Goal: Task Accomplishment & Management: Manage account settings

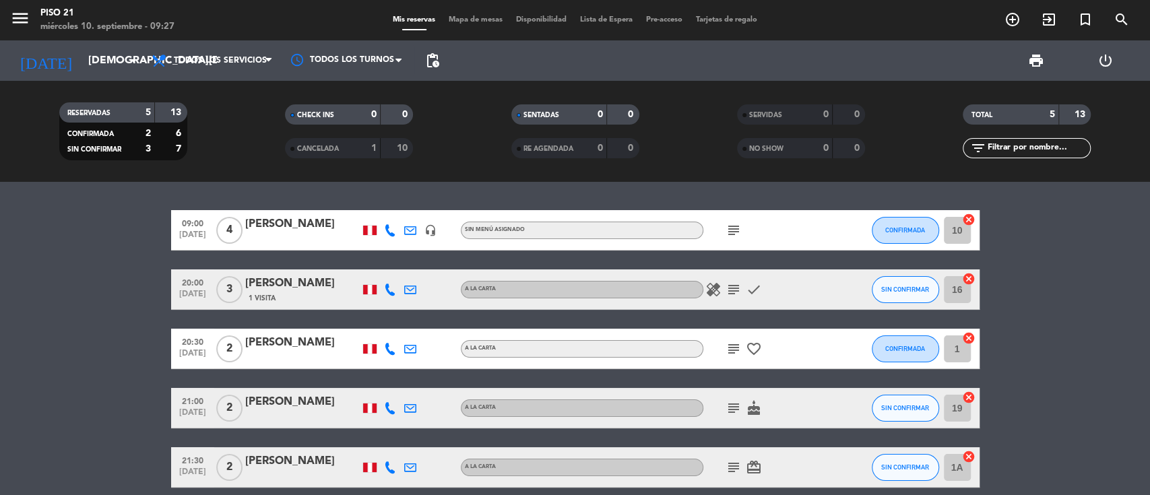
drag, startPoint x: 81, startPoint y: 302, endPoint x: 96, endPoint y: 296, distance: 16.0
click at [81, 302] on bookings-row "09:00 sep. 11 4 Joyce sosa headset_mic Sin menú asignado subject CONFIRMADA 10 …" at bounding box center [575, 349] width 1150 height 278
click at [277, 224] on div "[PERSON_NAME]" at bounding box center [302, 225] width 115 height 18
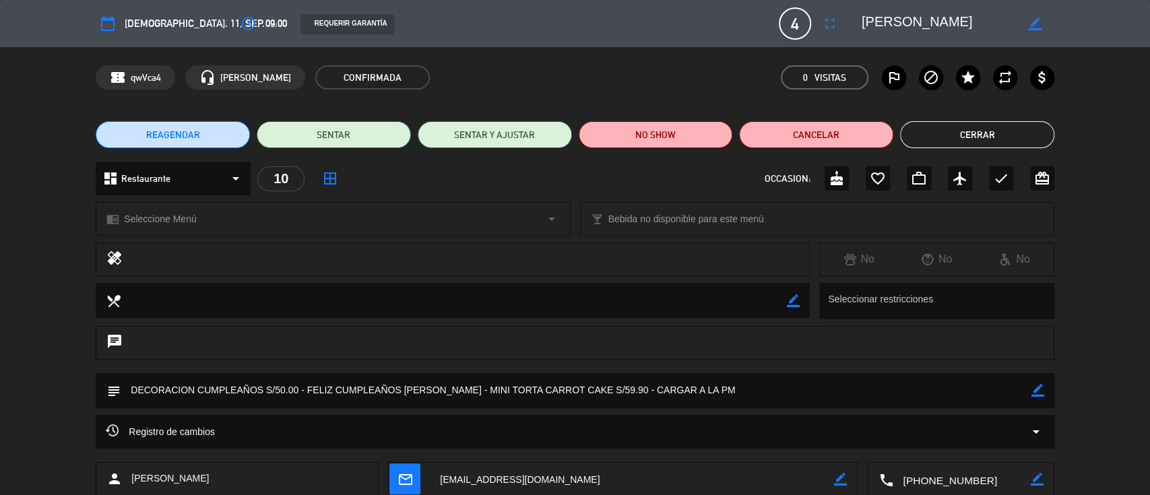
click at [953, 131] on button "Cerrar" at bounding box center [977, 134] width 154 height 27
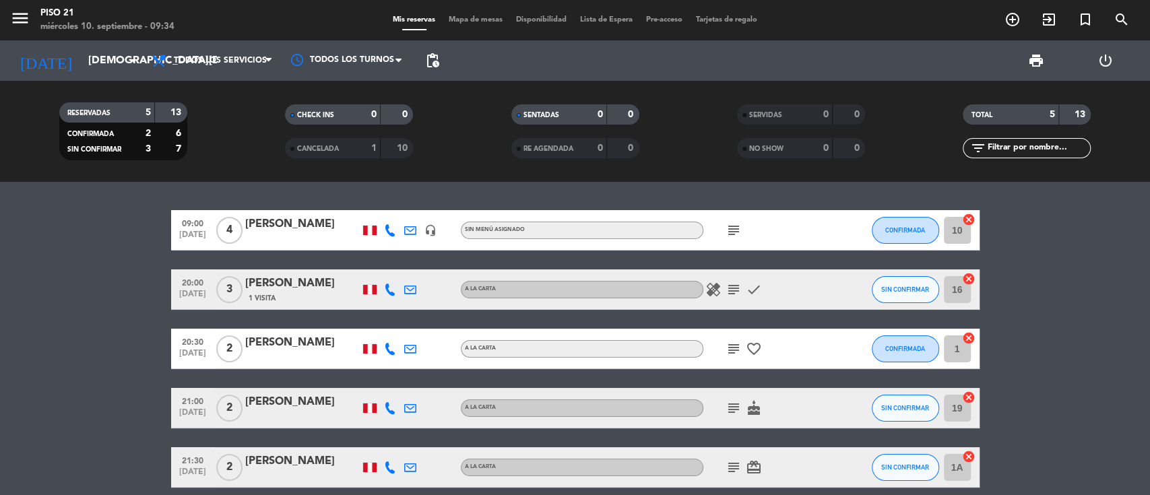
click at [267, 282] on div "[PERSON_NAME] [PERSON_NAME]" at bounding box center [302, 284] width 115 height 18
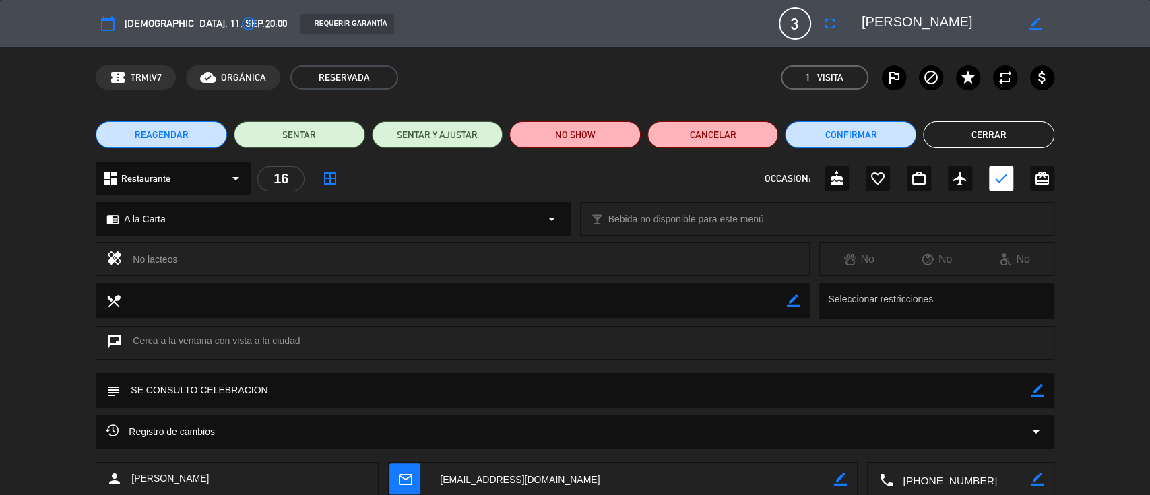
click at [921, 485] on textarea at bounding box center [961, 480] width 137 height 34
click at [922, 479] on textarea at bounding box center [961, 480] width 137 height 34
click at [990, 135] on button "Cerrar" at bounding box center [988, 134] width 131 height 27
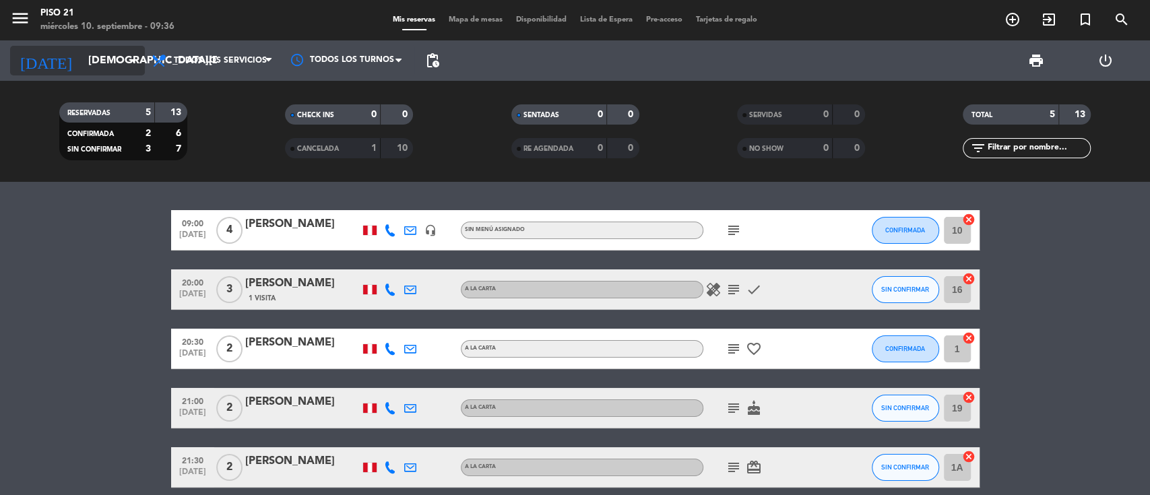
click at [112, 61] on input "[DEMOGRAPHIC_DATA] [DATE]" at bounding box center [153, 61] width 142 height 26
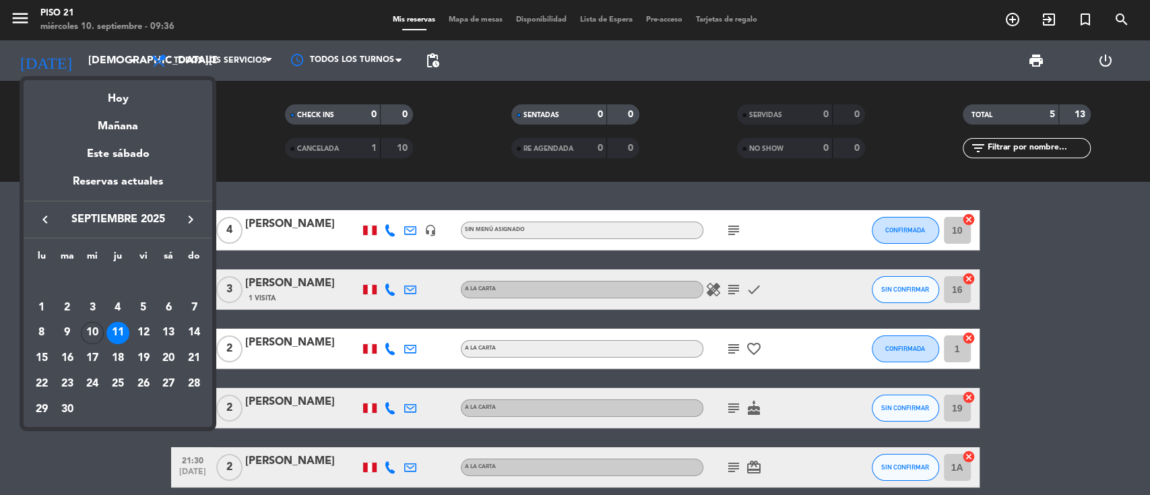
click at [167, 334] on div "13" at bounding box center [168, 333] width 23 height 23
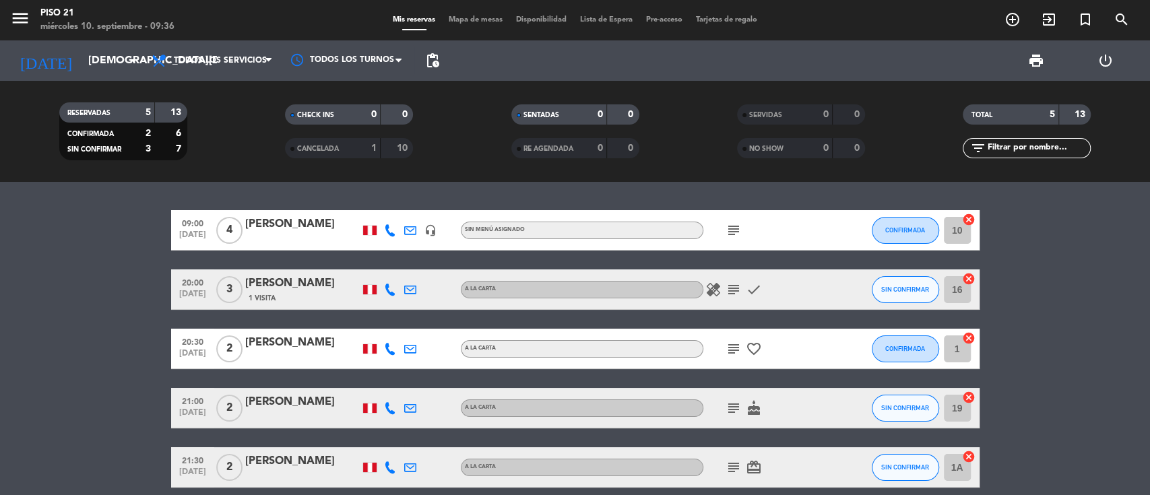
type input "sáb. [DATE]"
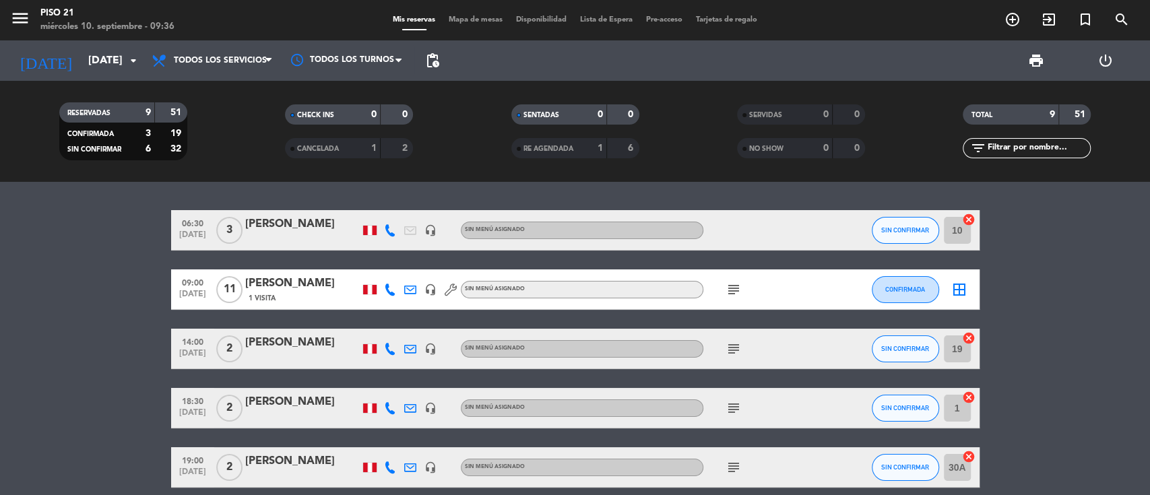
click at [271, 342] on div "[PERSON_NAME]" at bounding box center [302, 343] width 115 height 18
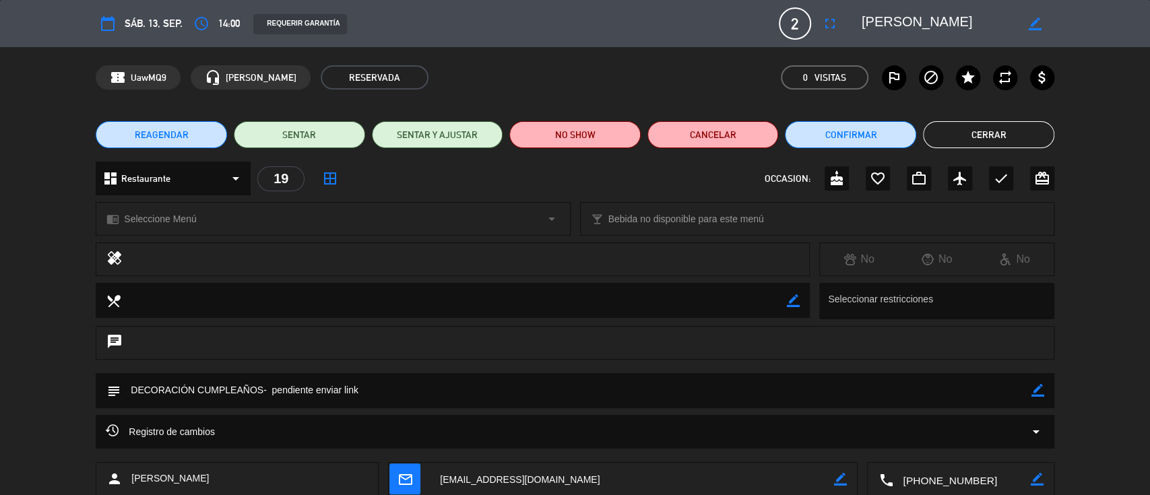
click at [1039, 391] on icon "border_color" at bounding box center [1037, 390] width 13 height 13
drag, startPoint x: 583, startPoint y: 390, endPoint x: 0, endPoint y: 354, distance: 583.8
click at [0, 354] on div "calendar_today sáb. 13, sep. access_time 14:00 REQUERIR GARANTÍA 2 Sumiko Burga…" at bounding box center [575, 247] width 1150 height 495
click at [339, 389] on textarea at bounding box center [576, 390] width 911 height 34
type textarea "DECORACION CUMPLEAÑOS S/. 50.00 SOLES FELIZ CUMPLEAÑOS - SE ENVIA LINK DE PAGO"
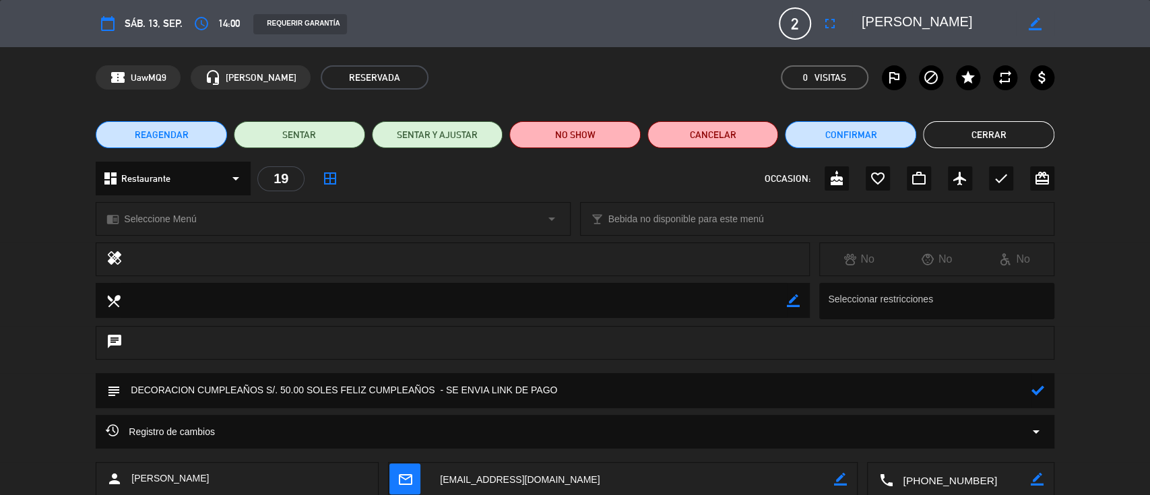
click at [1036, 391] on icon at bounding box center [1037, 390] width 13 height 13
click at [955, 138] on button "Cerrar" at bounding box center [988, 134] width 131 height 27
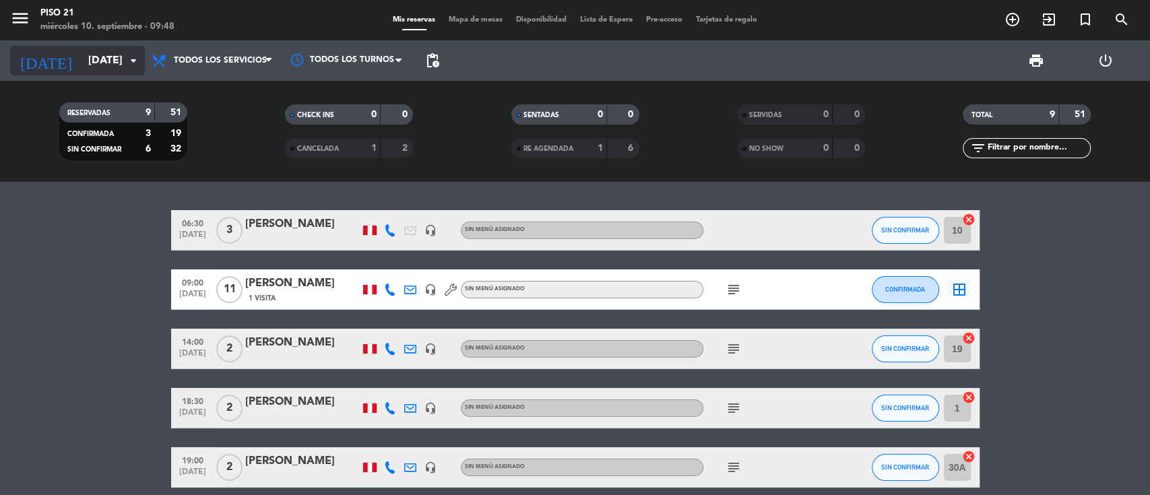
click at [83, 62] on input "sáb. [DATE]" at bounding box center [153, 61] width 142 height 26
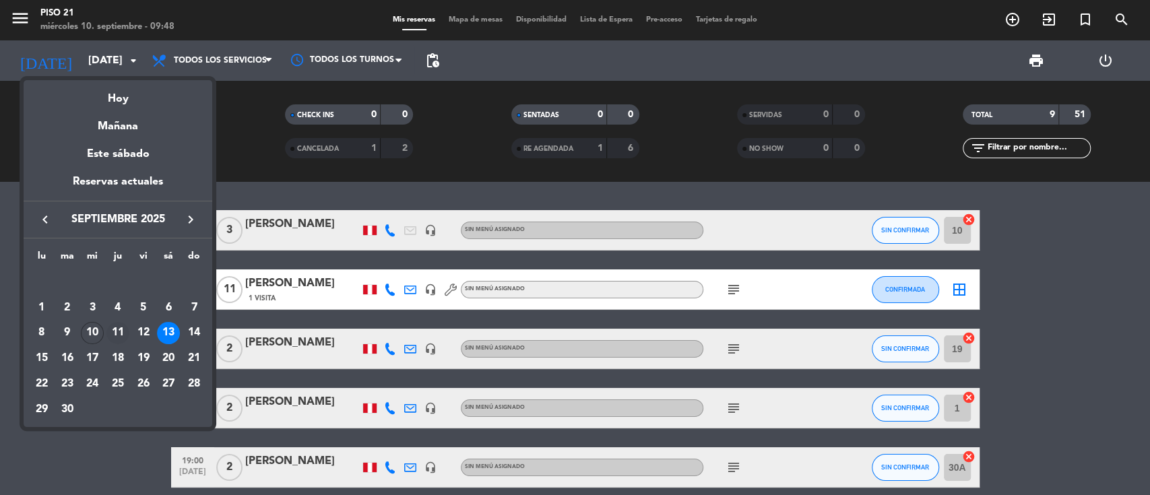
click at [119, 336] on div "11" at bounding box center [117, 333] width 23 height 23
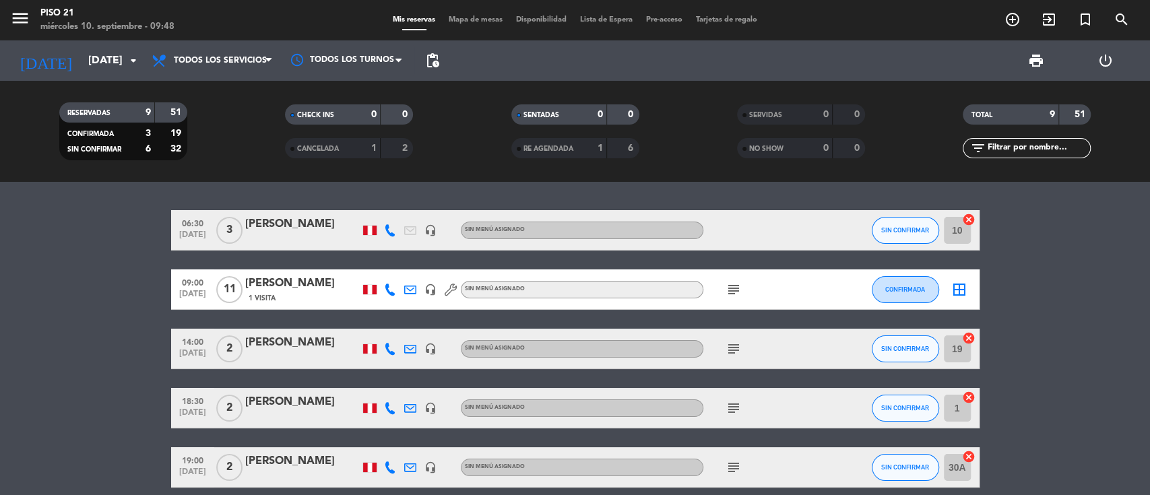
type input "[DEMOGRAPHIC_DATA] [DATE]"
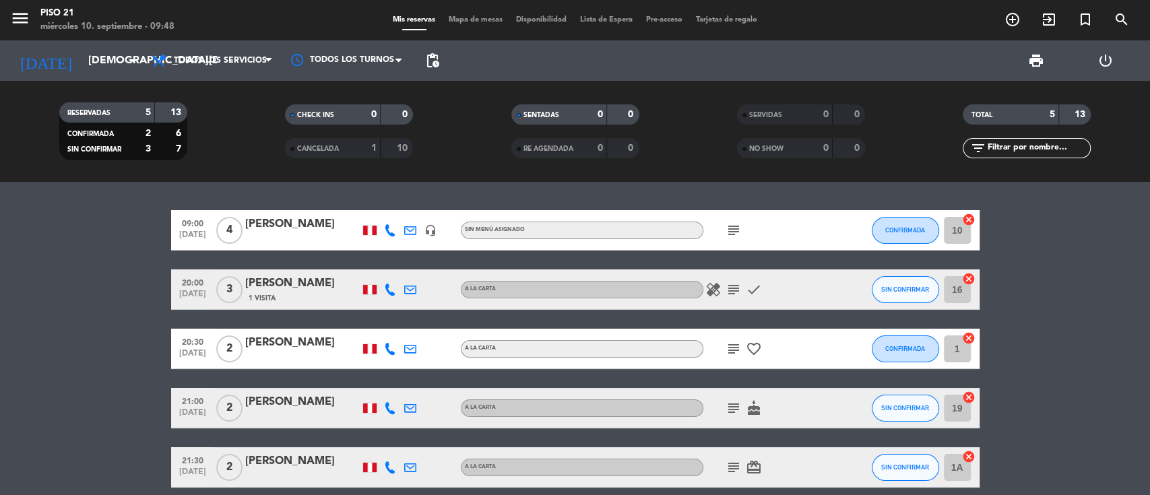
click at [286, 288] on div "[PERSON_NAME] [PERSON_NAME]" at bounding box center [302, 284] width 115 height 18
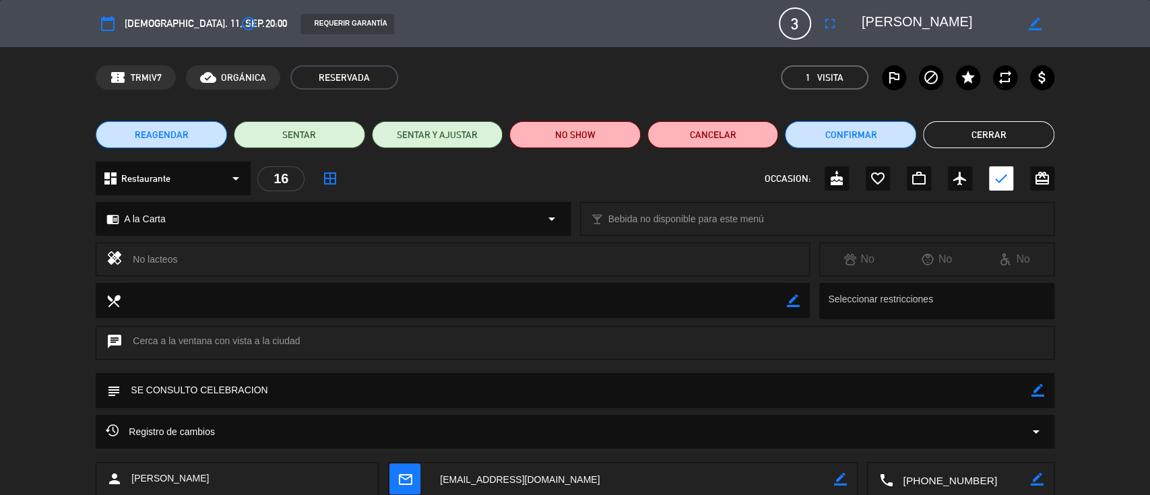
click at [983, 143] on button "Cerrar" at bounding box center [988, 134] width 131 height 27
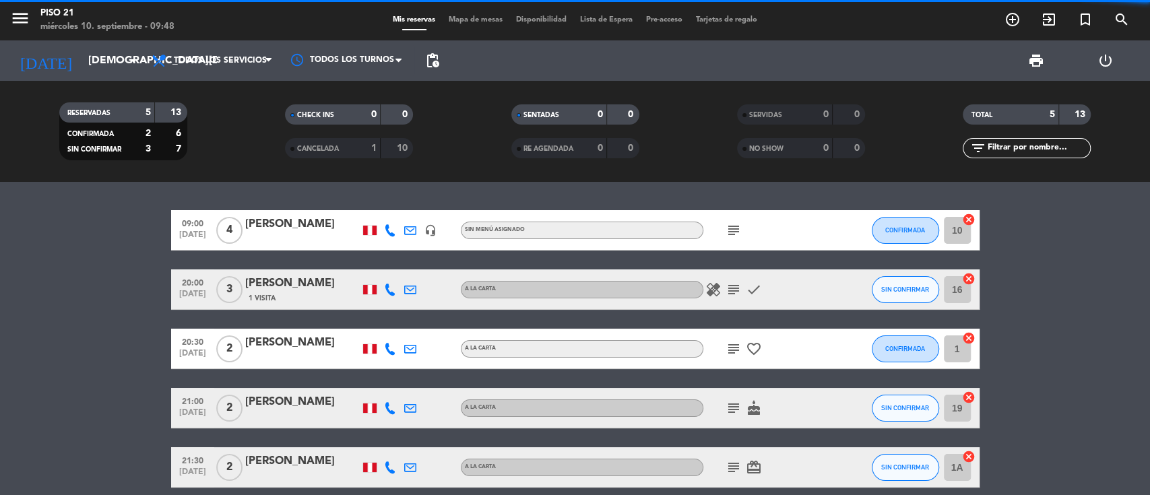
click at [286, 342] on div "[PERSON_NAME]" at bounding box center [302, 343] width 115 height 18
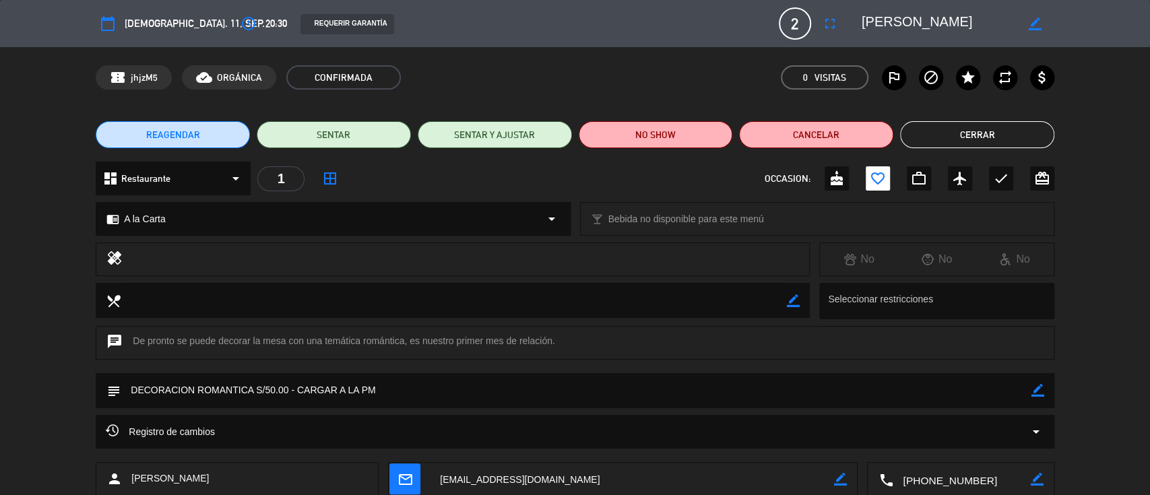
drag, startPoint x: 957, startPoint y: 133, endPoint x: 907, endPoint y: 282, distance: 157.2
click at [932, 249] on div "calendar_today jue. 11, sep. access_time 20:30 REQUERIR GARANTÍA 2 Julio Regala…" at bounding box center [575, 247] width 1150 height 495
click at [925, 143] on button "Cerrar" at bounding box center [977, 134] width 154 height 27
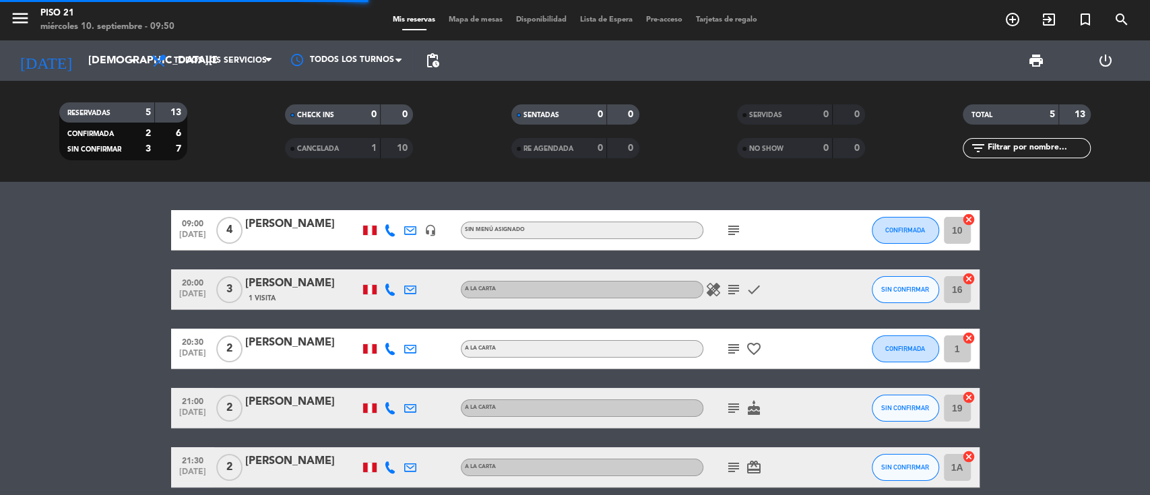
click at [269, 221] on div "[PERSON_NAME]" at bounding box center [302, 225] width 115 height 18
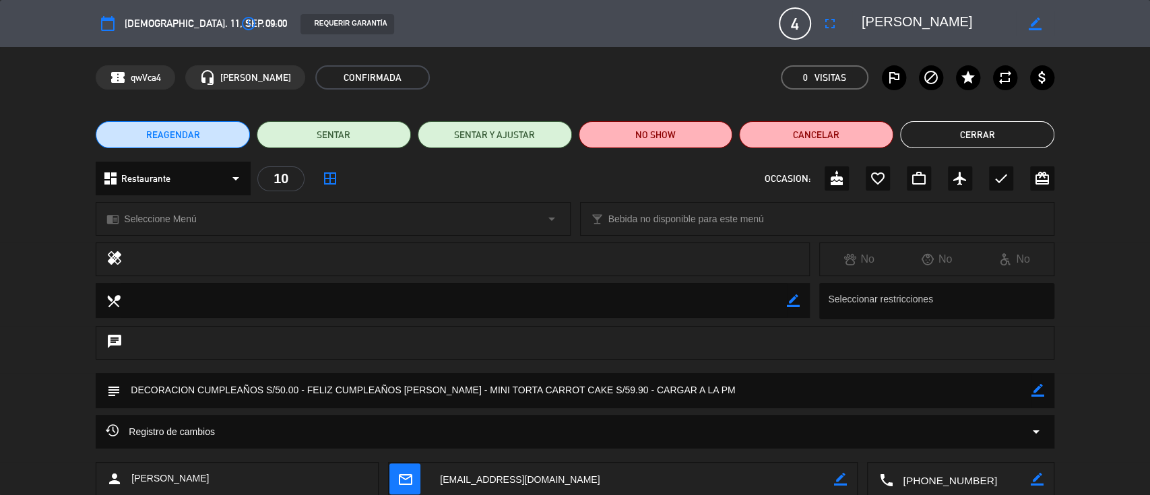
click at [931, 475] on textarea at bounding box center [961, 480] width 137 height 34
click at [1035, 390] on icon "border_color" at bounding box center [1037, 390] width 13 height 13
click at [280, 385] on textarea at bounding box center [576, 390] width 911 height 34
click at [275, 389] on textarea at bounding box center [576, 390] width 911 height 34
type textarea "DECORACION CUMPLEAÑOS S/. 60.00 - FELIZ CUMPLEAÑOS KARINA - MINI TORTA CARROT C…"
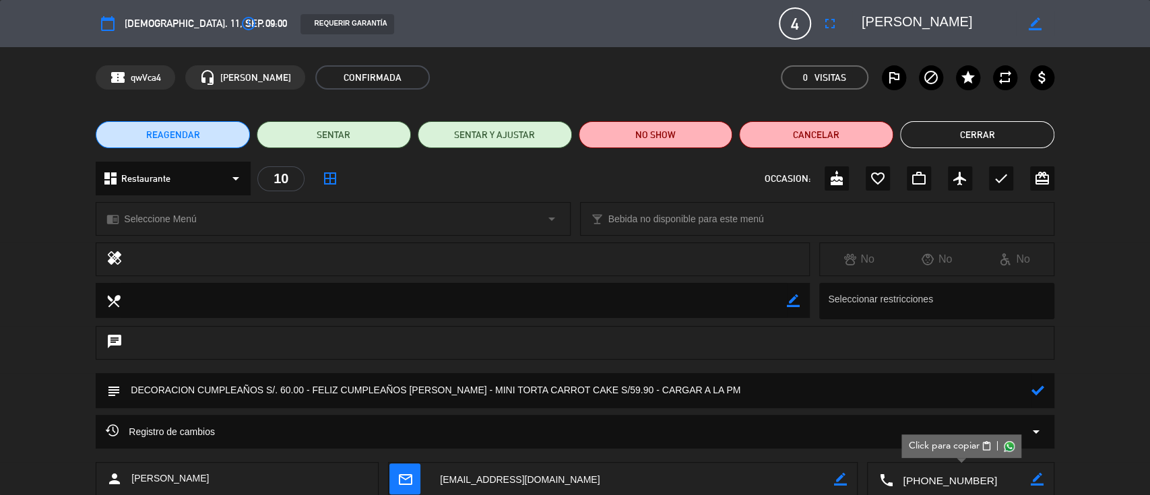
click at [1040, 393] on icon at bounding box center [1037, 390] width 13 height 13
click at [980, 137] on button "Cerrar" at bounding box center [977, 134] width 154 height 27
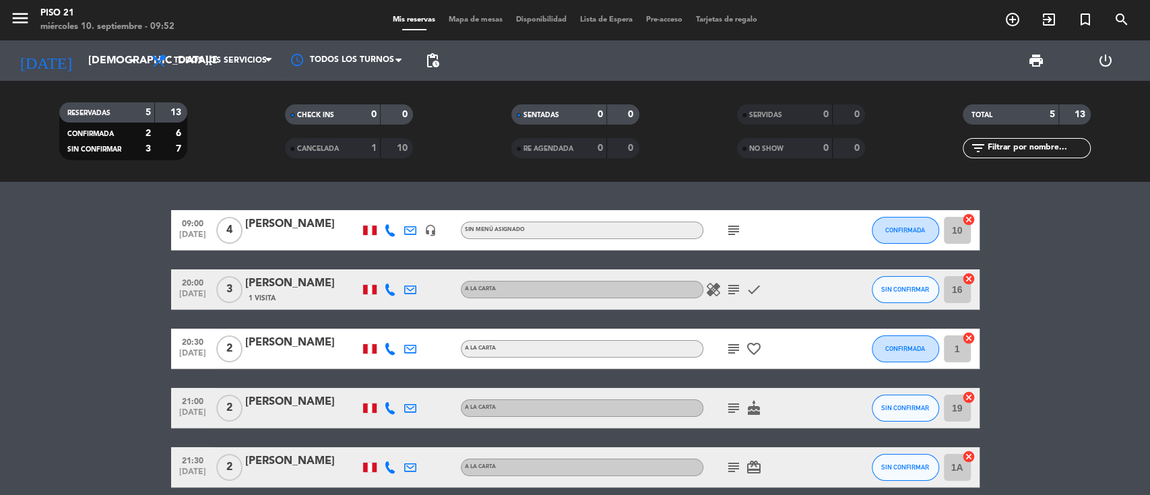
click at [259, 404] on div "[PERSON_NAME]" at bounding box center [302, 402] width 115 height 18
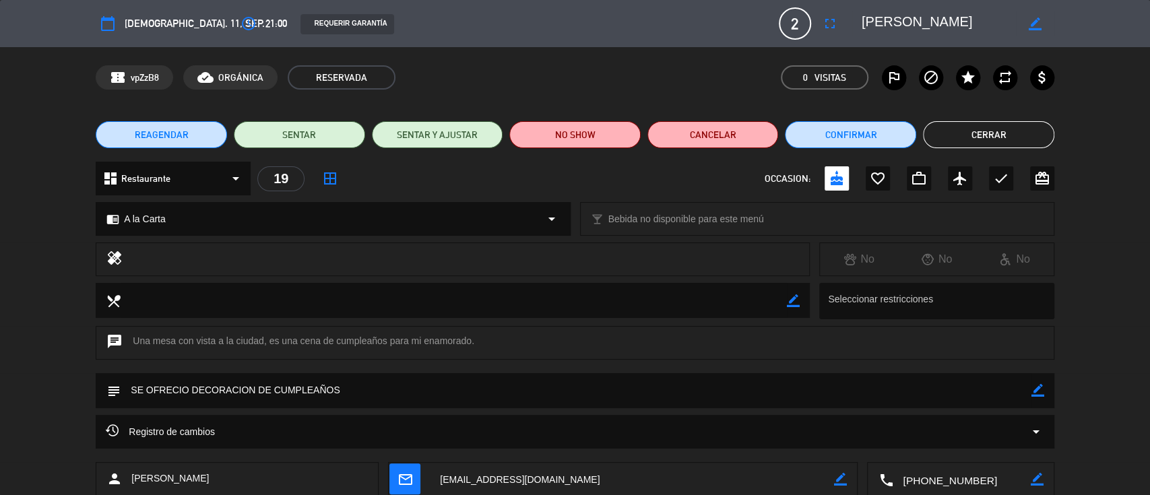
drag, startPoint x: 942, startPoint y: 478, endPoint x: 924, endPoint y: 478, distance: 18.2
click at [942, 478] on textarea at bounding box center [961, 480] width 137 height 34
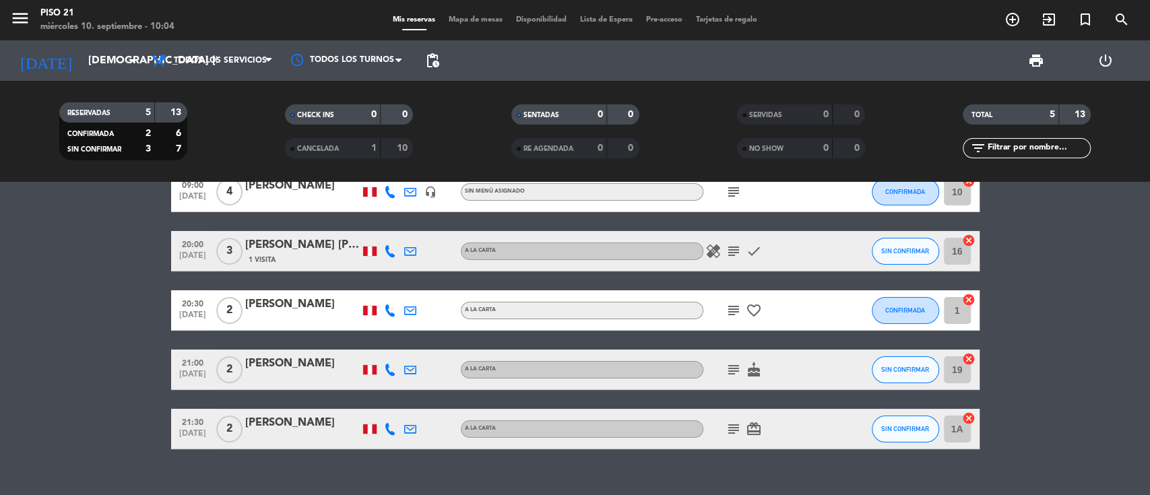
scroll to position [59, 0]
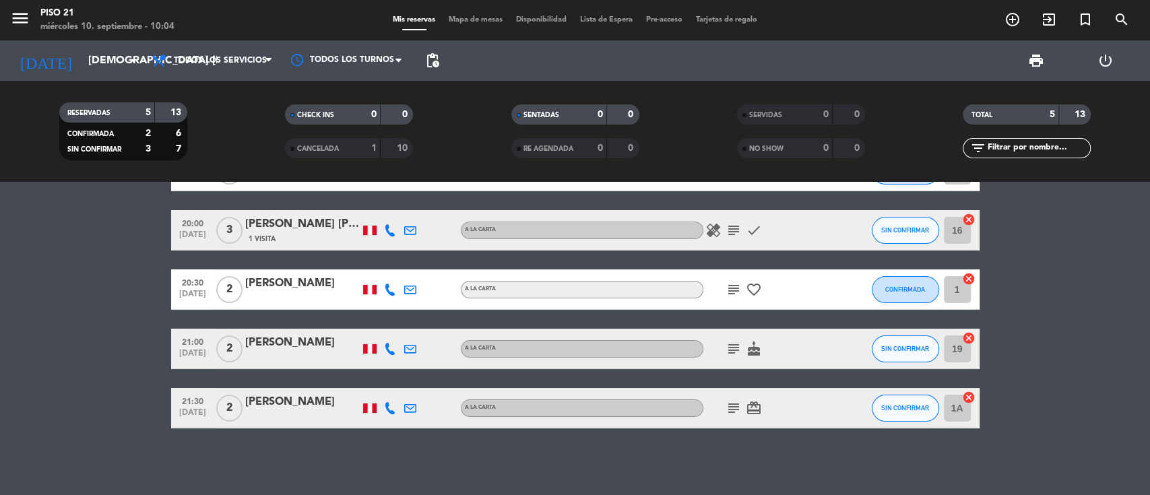
click at [280, 398] on div "[PERSON_NAME]" at bounding box center [302, 402] width 115 height 18
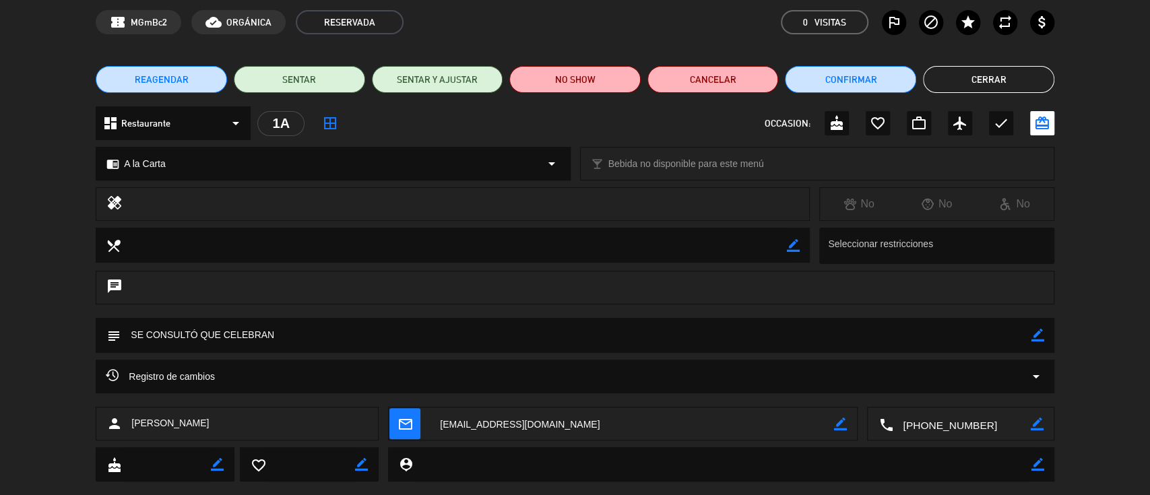
scroll to position [82, 0]
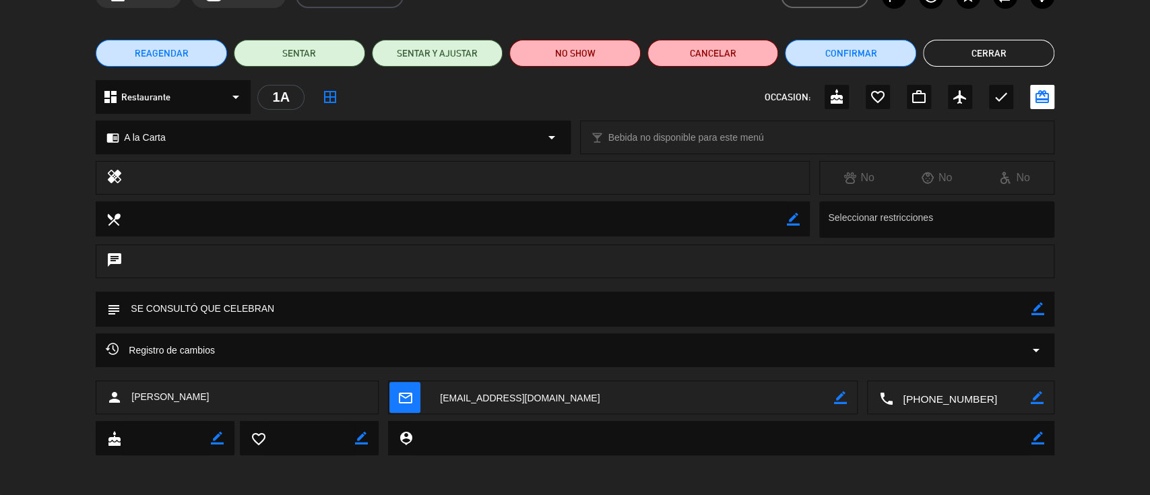
click at [927, 395] on textarea at bounding box center [961, 398] width 137 height 34
click at [966, 47] on button "Cerrar" at bounding box center [988, 53] width 131 height 27
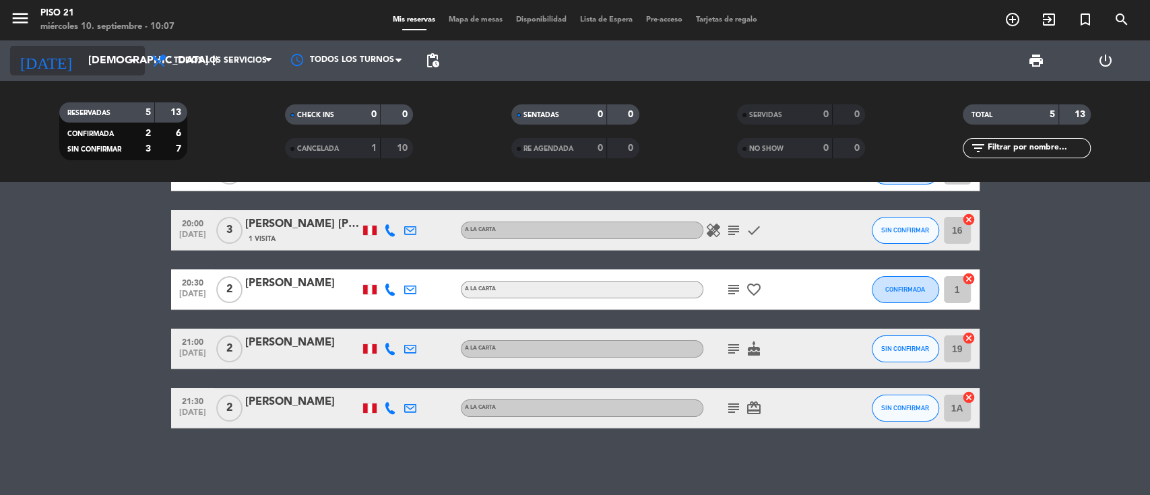
click at [94, 56] on input "[DEMOGRAPHIC_DATA] [DATE]" at bounding box center [153, 61] width 142 height 26
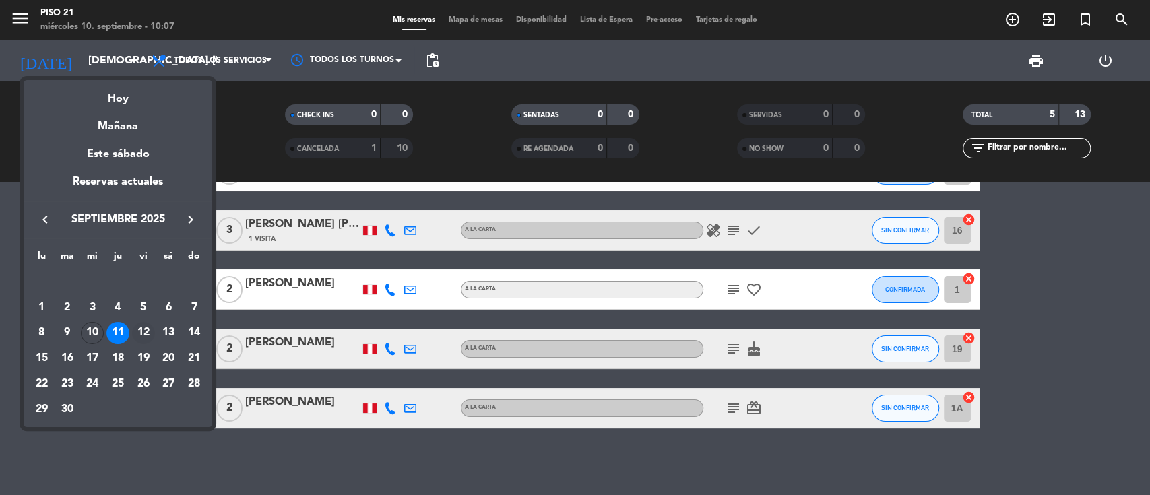
click at [147, 326] on div "12" at bounding box center [143, 333] width 23 height 23
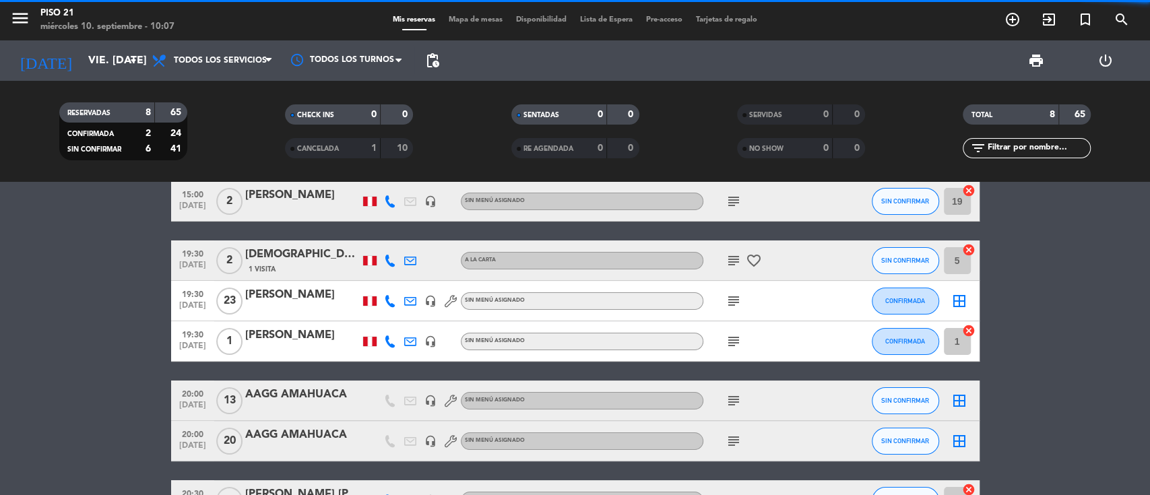
scroll to position [0, 0]
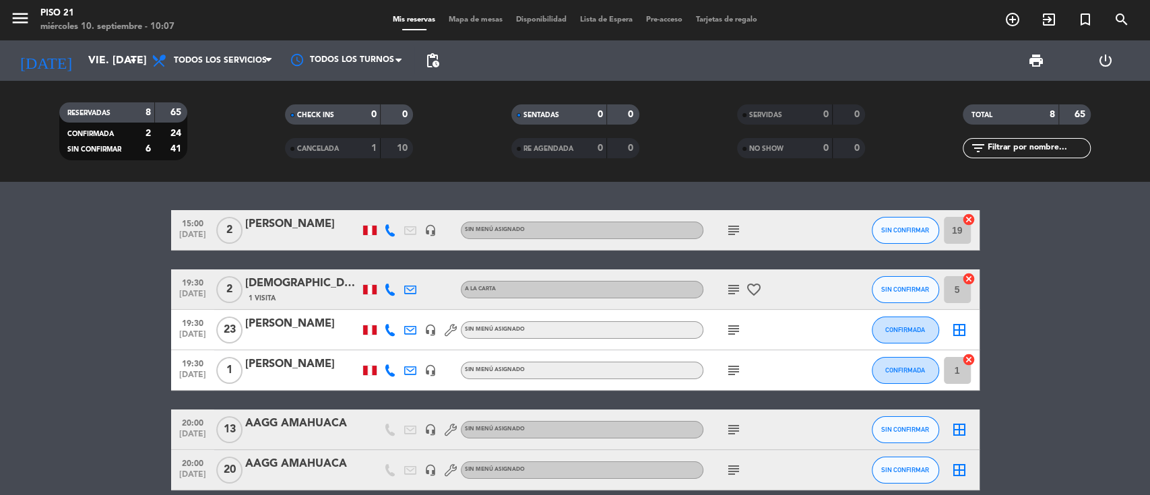
click at [269, 224] on div "[PERSON_NAME]" at bounding box center [302, 225] width 115 height 18
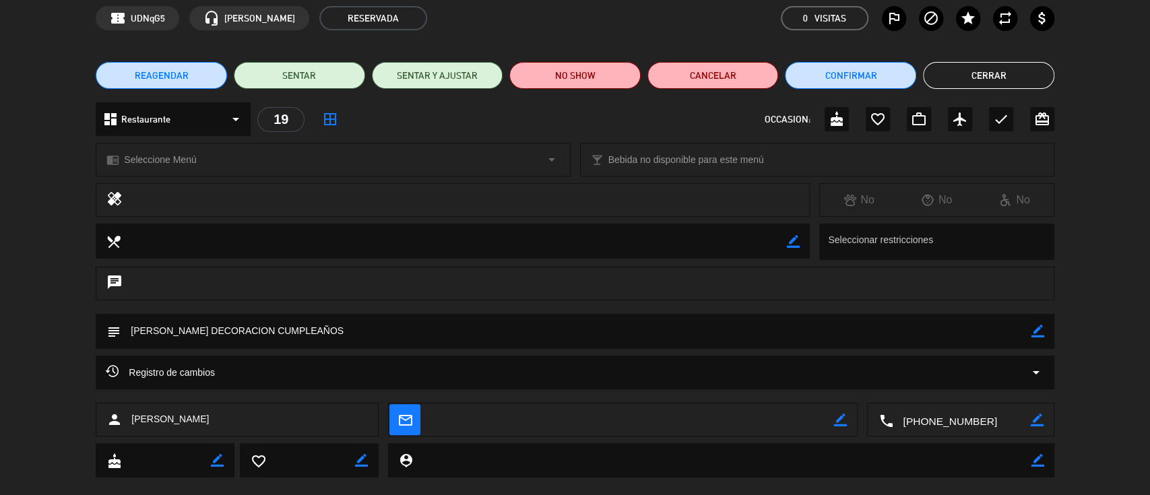
scroll to position [82, 0]
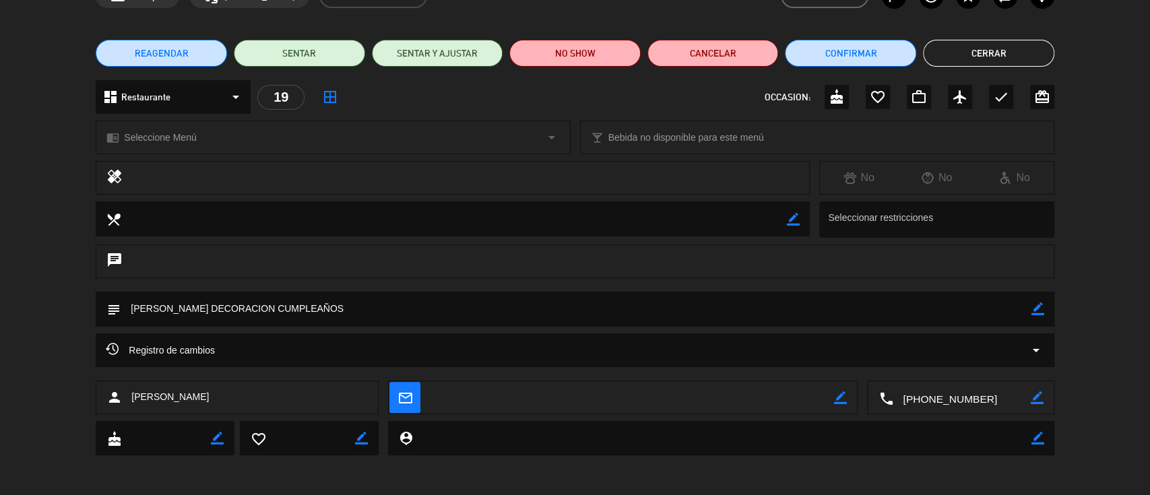
click at [960, 398] on textarea at bounding box center [961, 398] width 137 height 34
click at [951, 59] on button "Cerrar" at bounding box center [988, 53] width 131 height 27
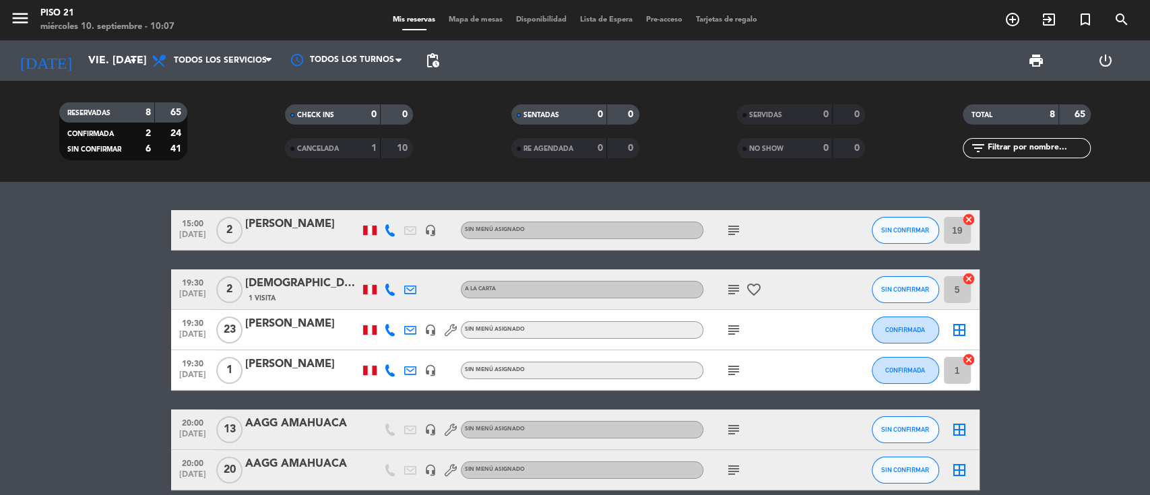
click at [302, 279] on div "[DEMOGRAPHIC_DATA][PERSON_NAME]" at bounding box center [302, 284] width 115 height 18
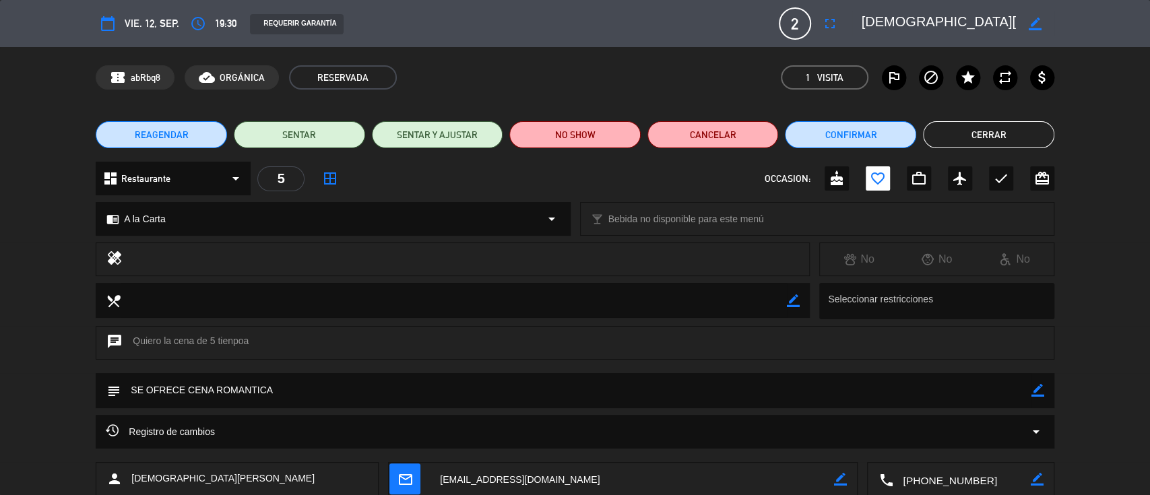
click at [952, 131] on button "Cerrar" at bounding box center [988, 134] width 131 height 27
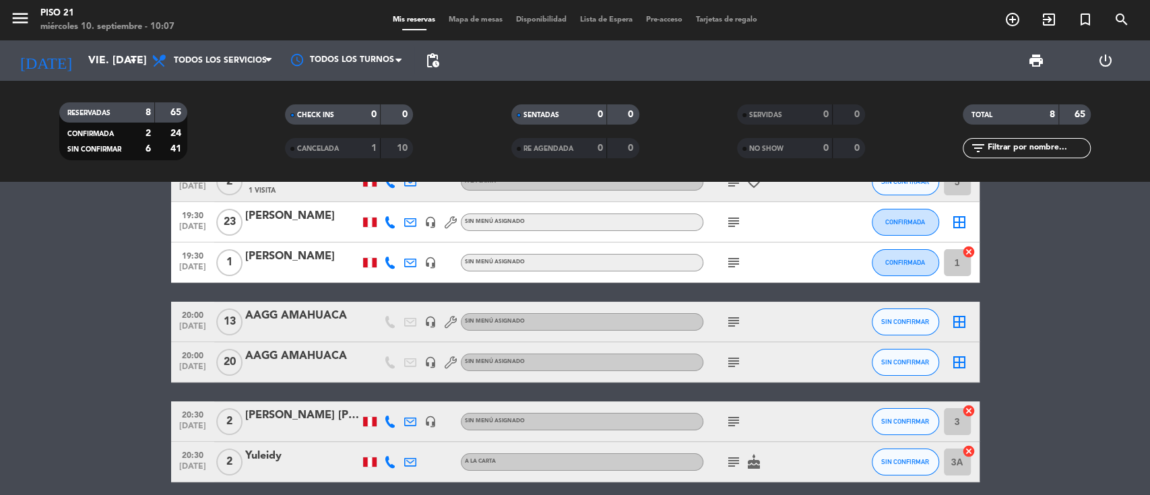
scroll to position [162, 0]
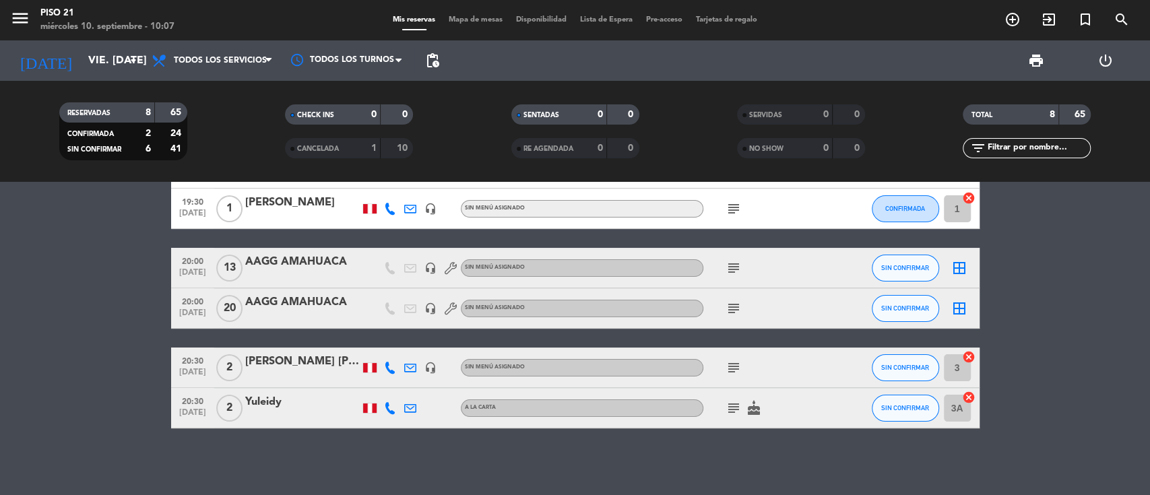
click at [277, 363] on div "[PERSON_NAME] [PERSON_NAME]" at bounding box center [302, 362] width 115 height 18
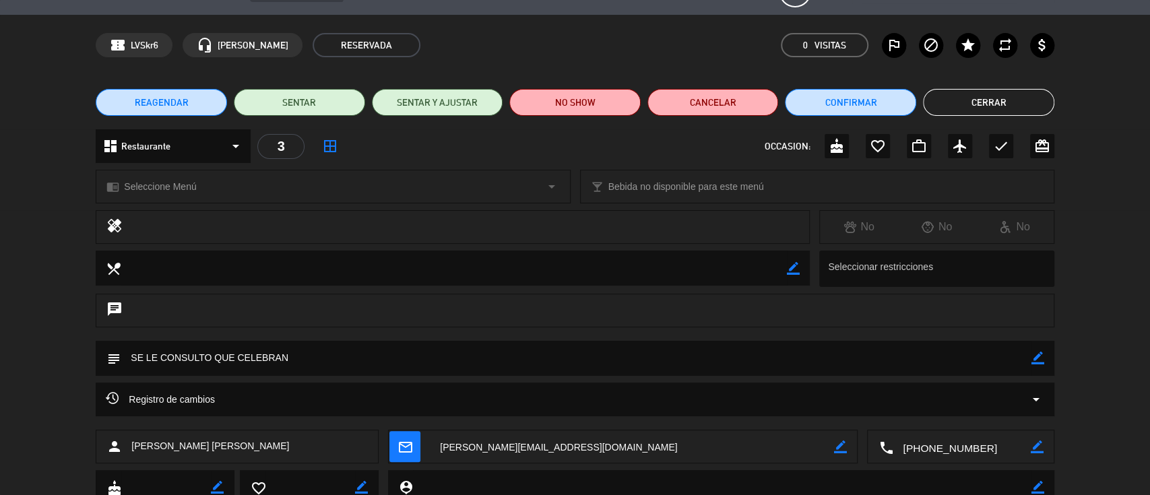
scroll to position [82, 0]
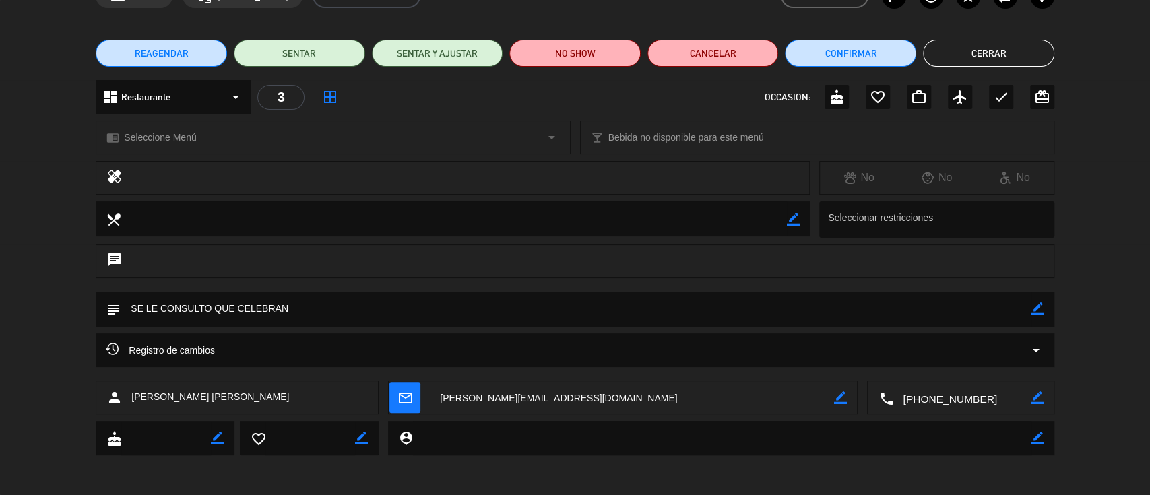
click at [924, 391] on textarea at bounding box center [961, 398] width 137 height 34
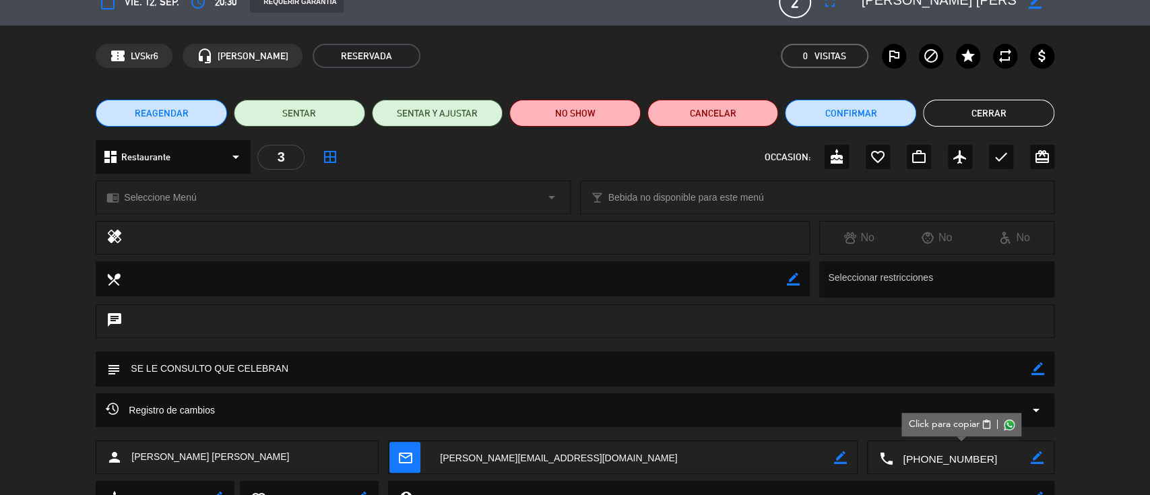
scroll to position [0, 0]
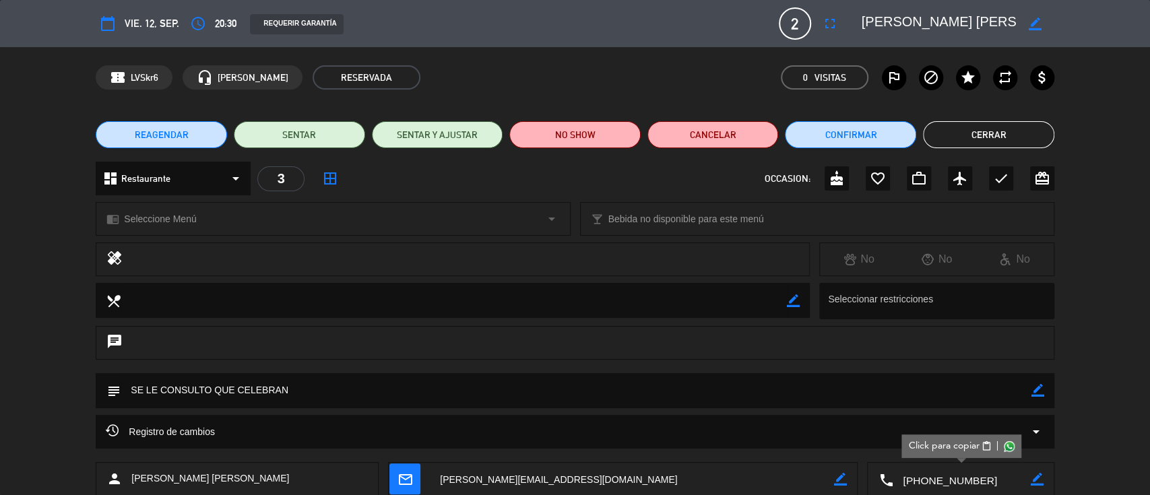
click at [996, 131] on button "Cerrar" at bounding box center [988, 134] width 131 height 27
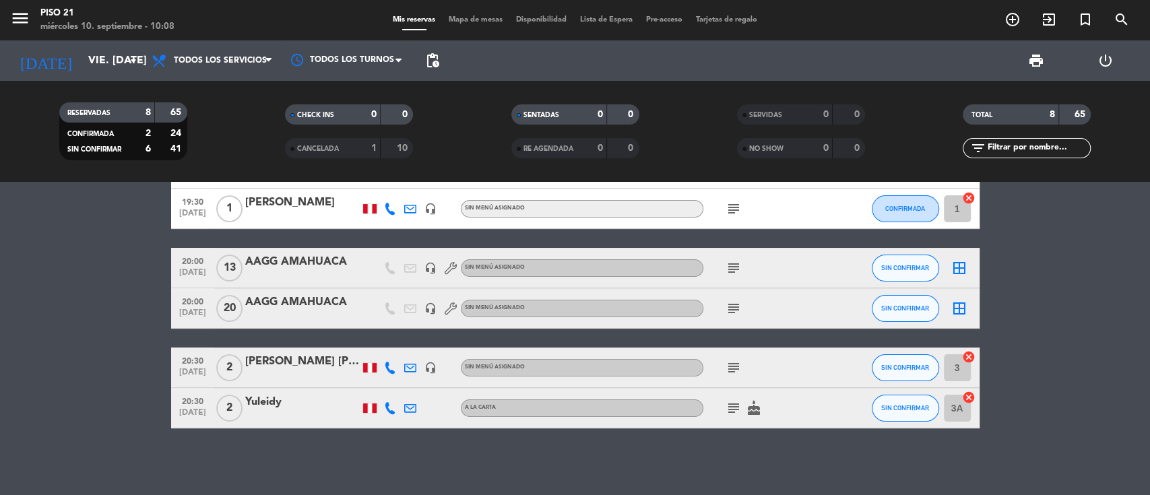
click at [273, 407] on div "Yuleidy" at bounding box center [302, 402] width 115 height 18
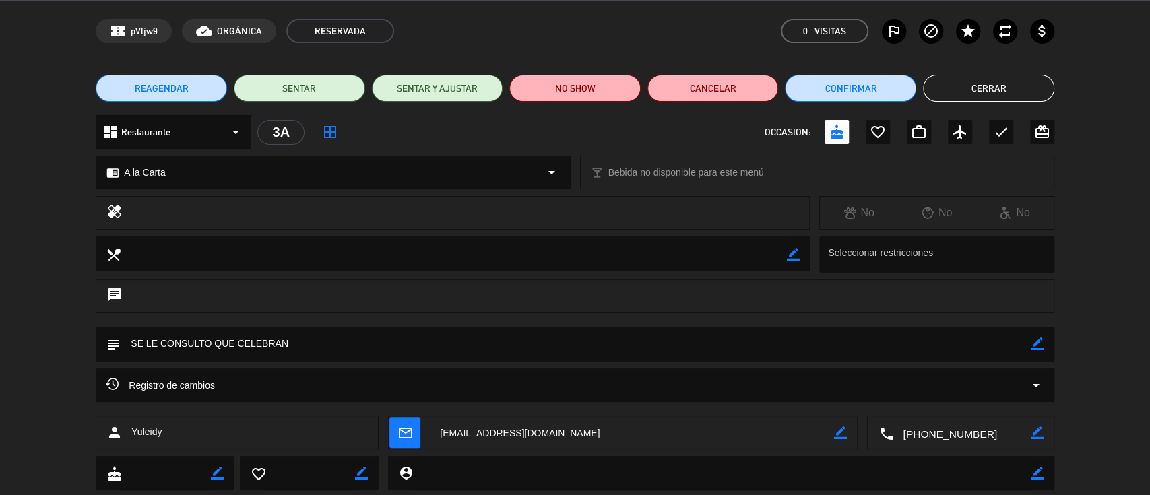
scroll to position [82, 0]
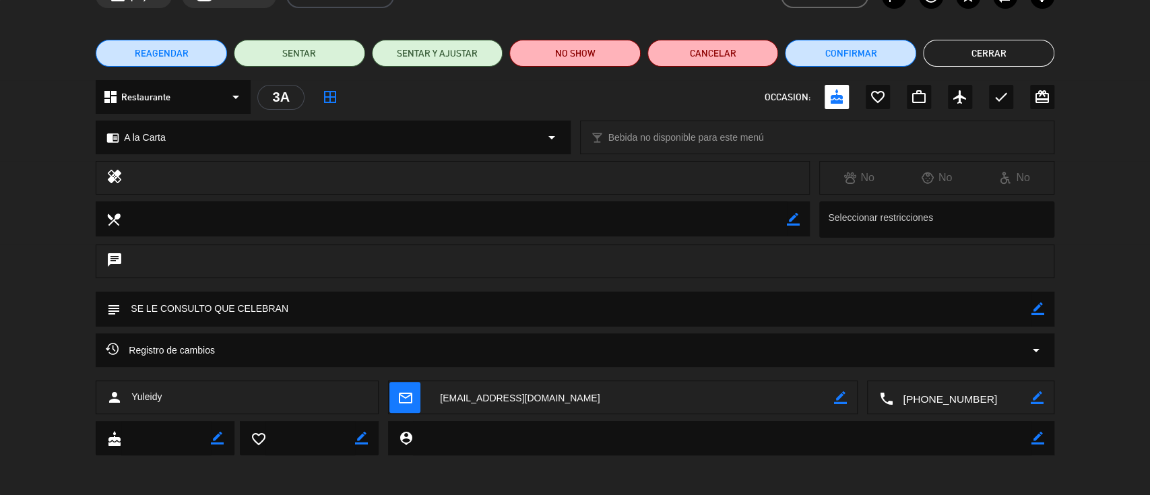
click at [926, 395] on textarea at bounding box center [961, 398] width 137 height 34
click at [992, 57] on button "Cerrar" at bounding box center [988, 53] width 131 height 27
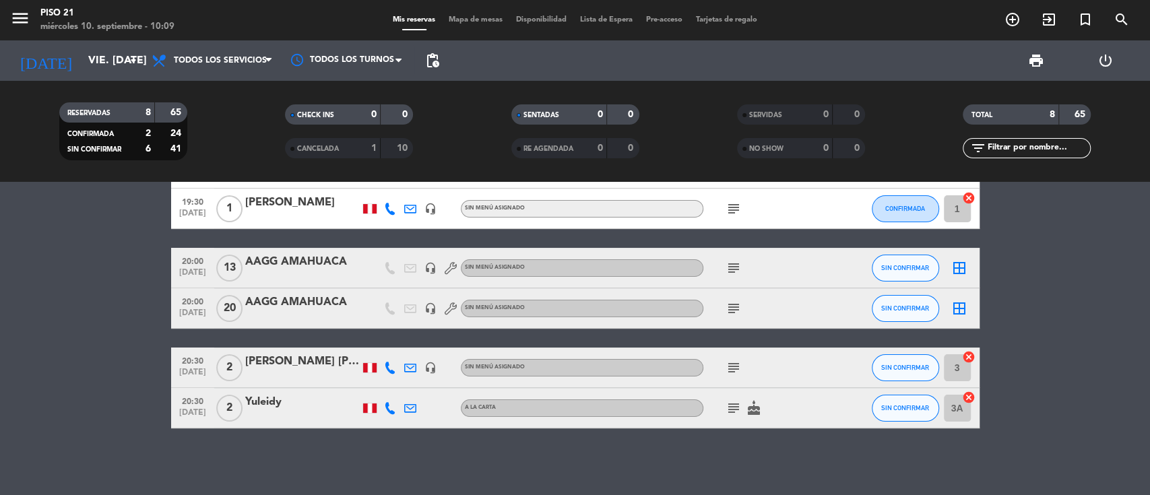
click at [300, 395] on div "Yuleidy" at bounding box center [302, 402] width 115 height 18
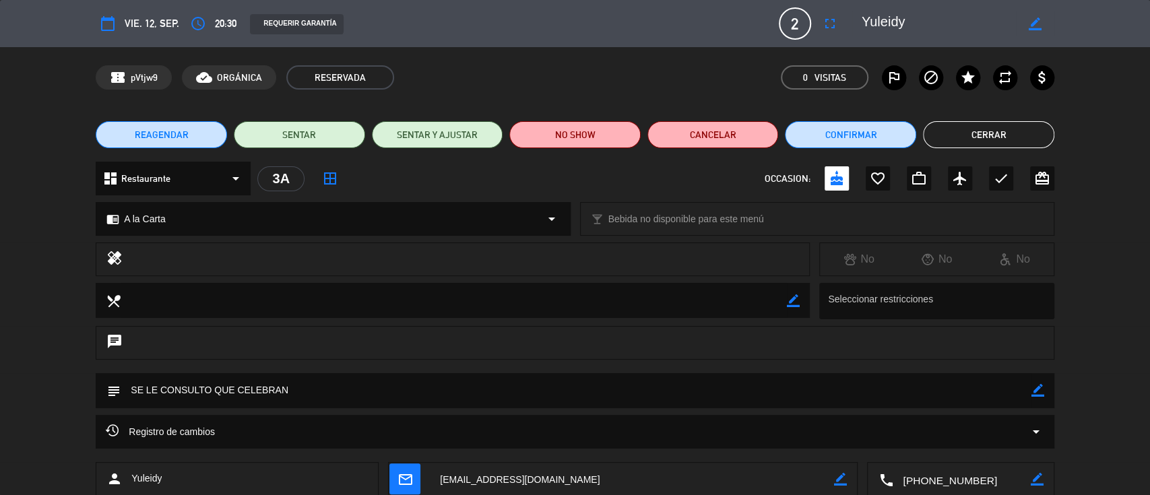
click at [922, 480] on textarea at bounding box center [961, 480] width 137 height 34
click at [957, 123] on button "Cerrar" at bounding box center [988, 134] width 131 height 27
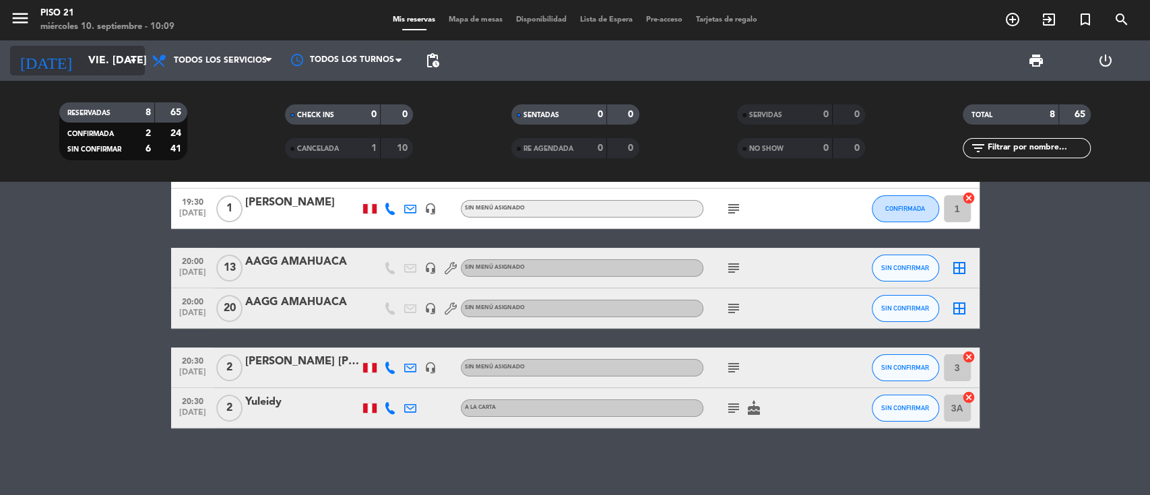
click at [102, 59] on input "vie. [DATE]" at bounding box center [153, 61] width 142 height 26
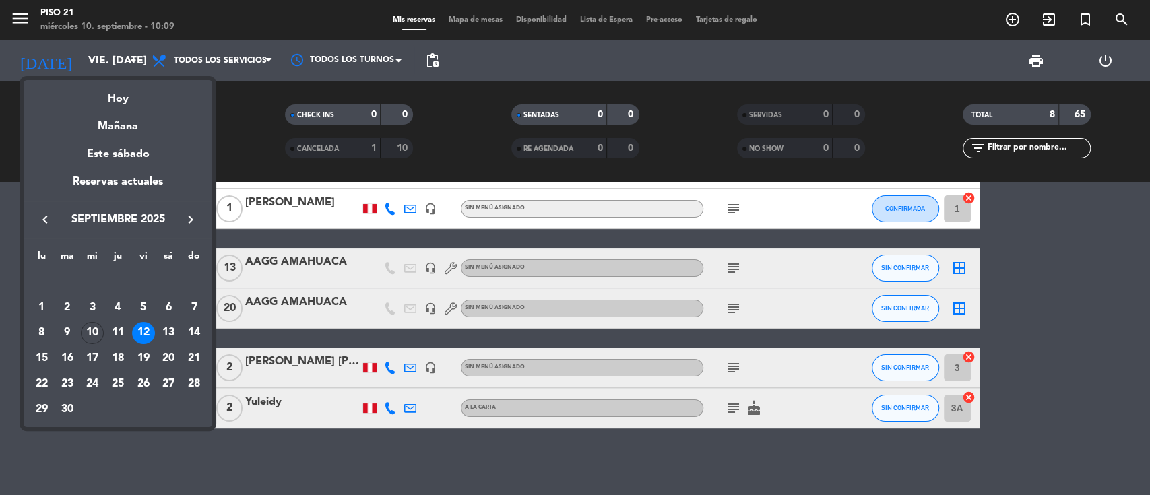
click at [174, 327] on div "13" at bounding box center [168, 333] width 23 height 23
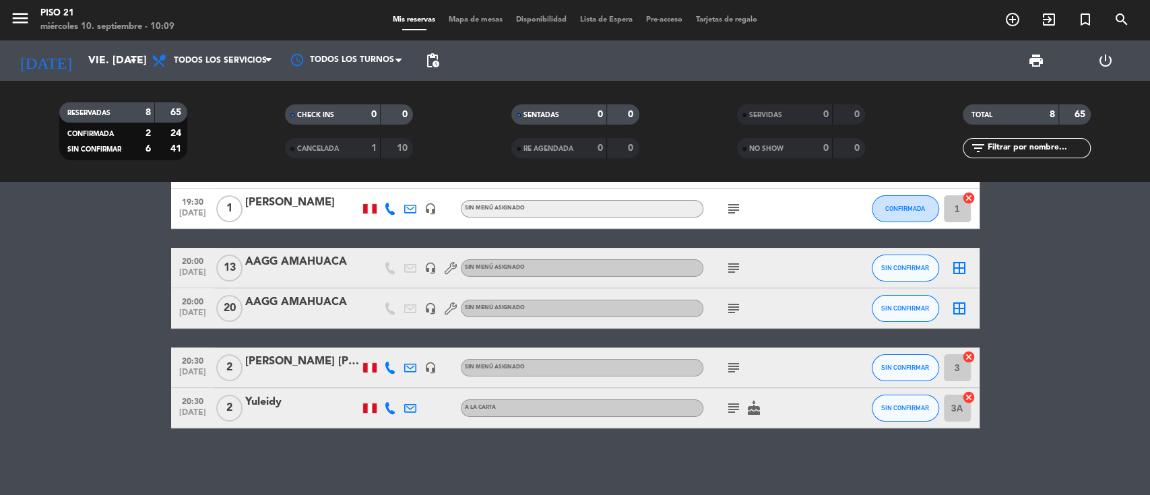
type input "sáb. [DATE]"
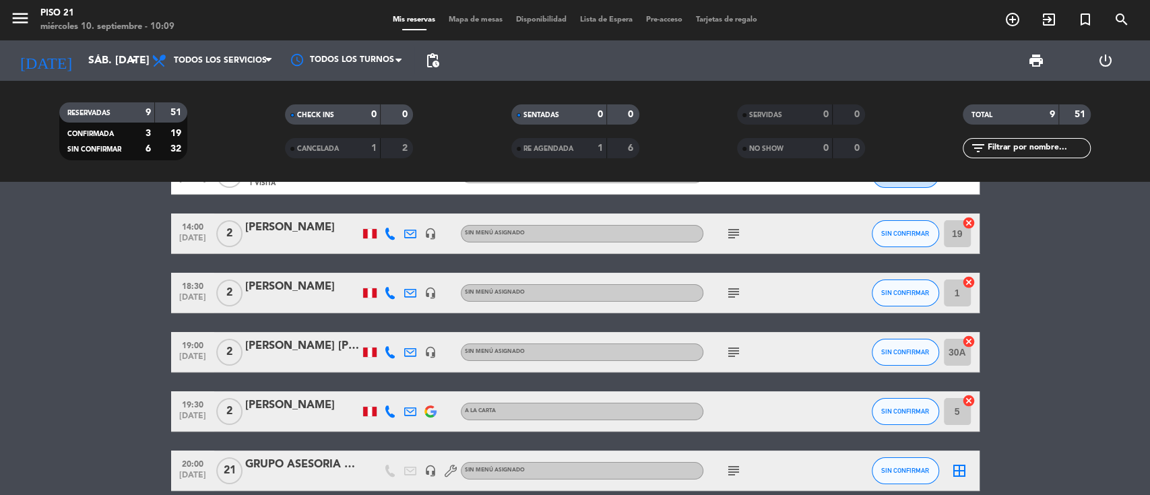
scroll to position [0, 0]
